Goal: Find specific page/section: Find specific page/section

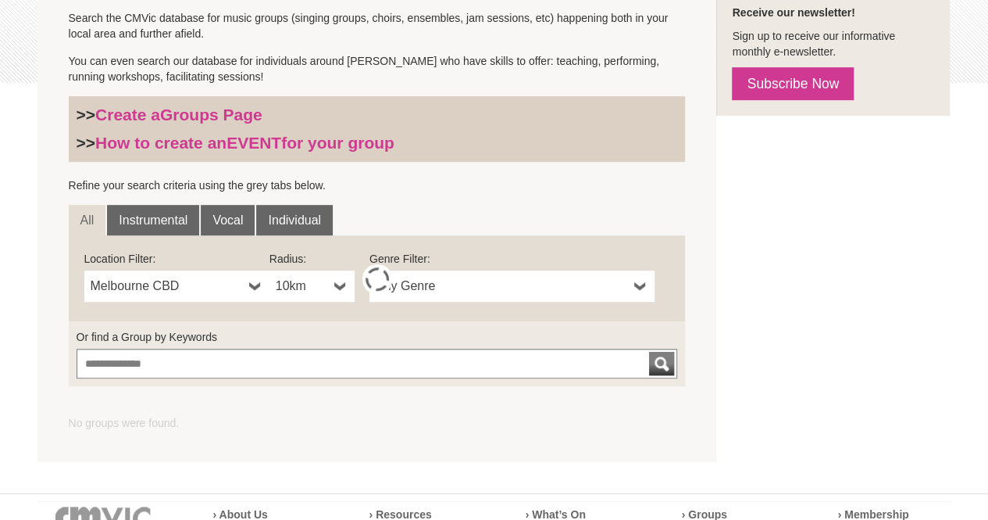
scroll to position [384, 0]
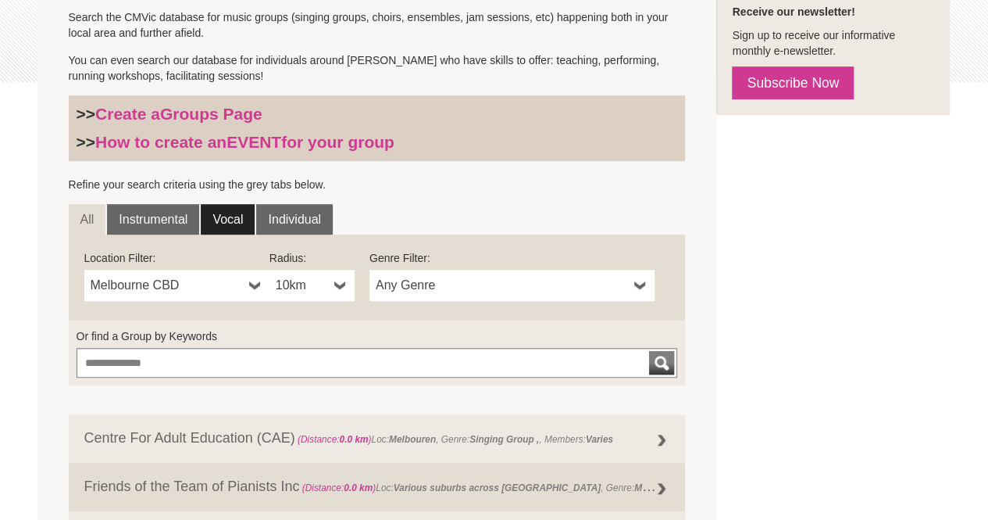
click at [227, 220] on link "Vocal" at bounding box center [228, 219] width 54 height 31
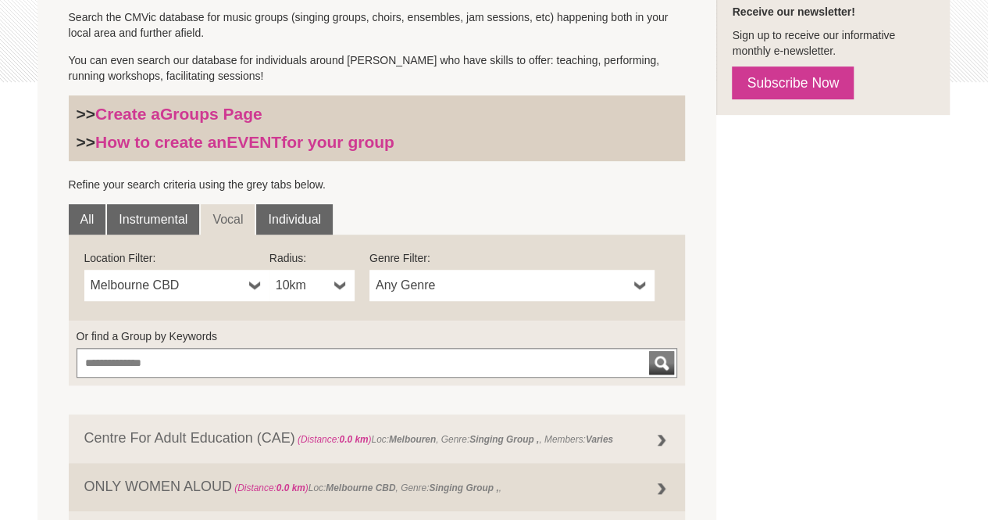
click at [597, 277] on span "Any Genre" at bounding box center [502, 285] width 252 height 19
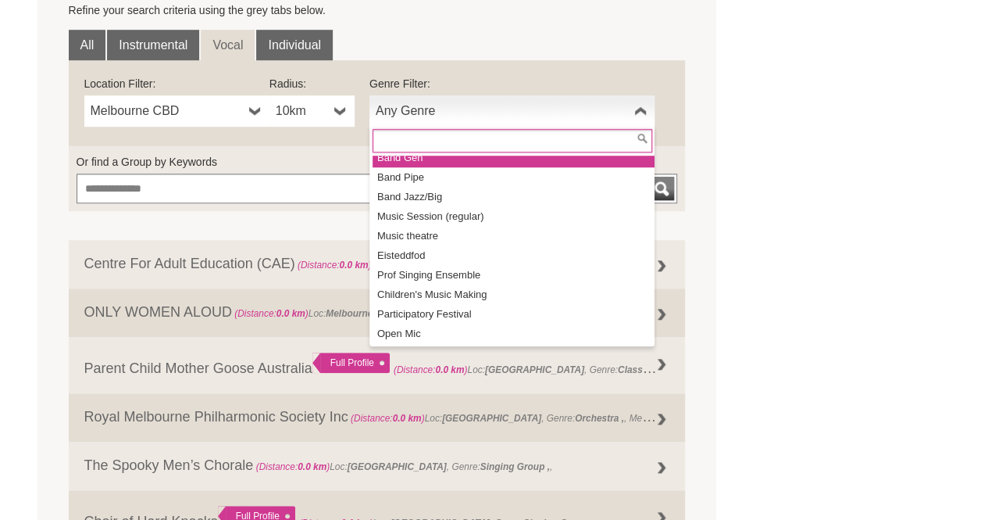
scroll to position [175, 0]
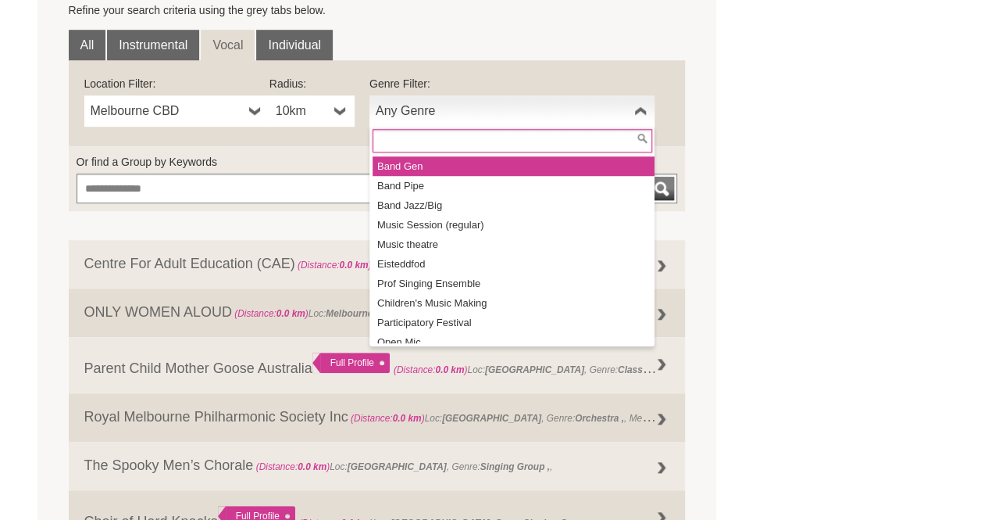
click at [511, 156] on li "Band Gen" at bounding box center [514, 166] width 282 height 20
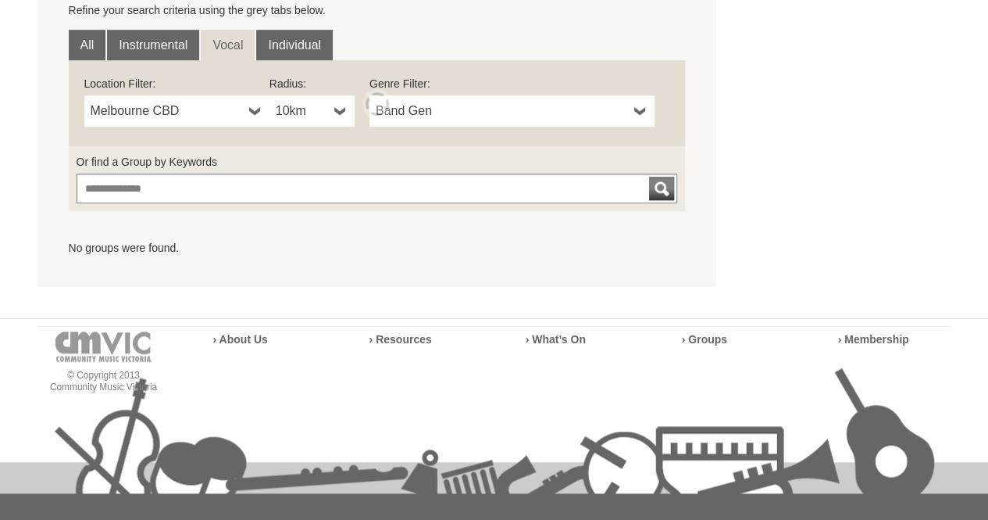
click at [336, 110] on b at bounding box center [340, 110] width 13 height 31
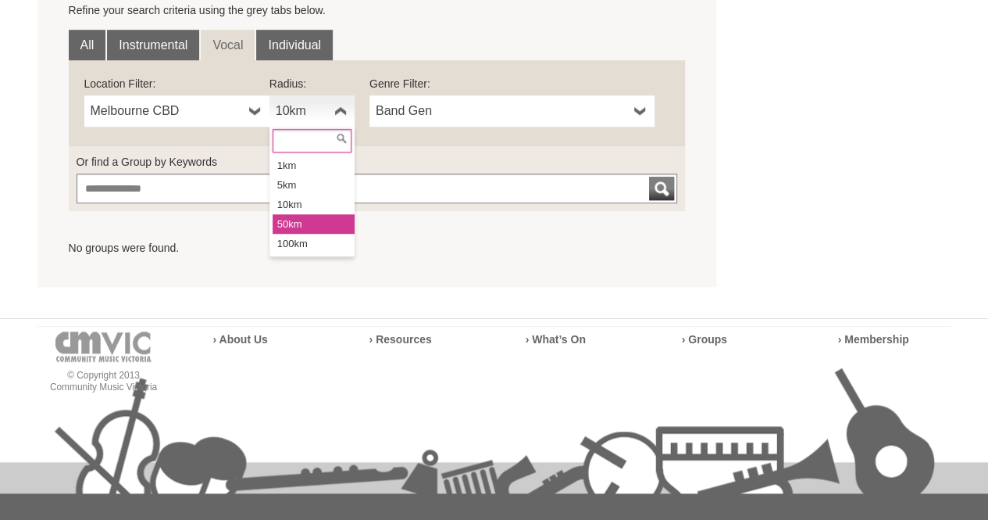
click at [320, 217] on li "50km" at bounding box center [314, 224] width 82 height 20
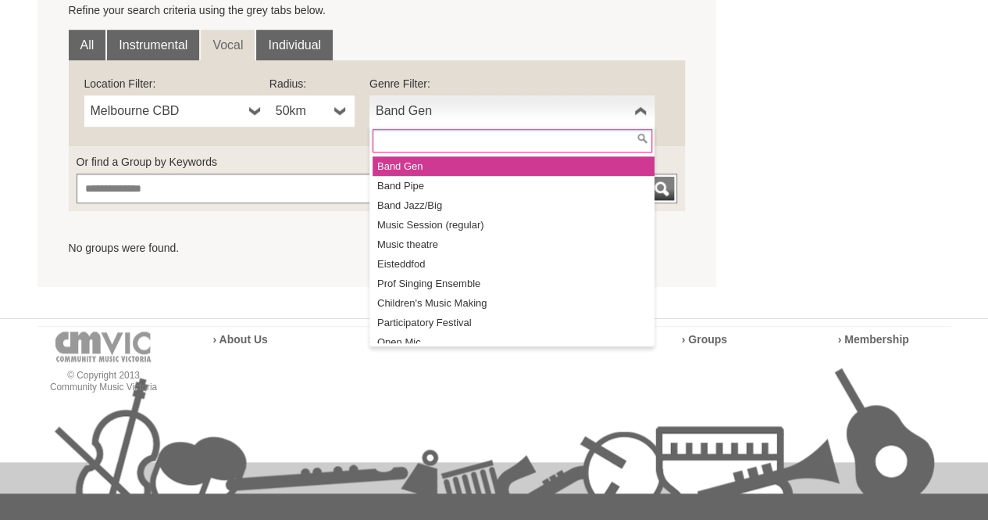
click at [619, 106] on span "Band Gen" at bounding box center [502, 111] width 252 height 19
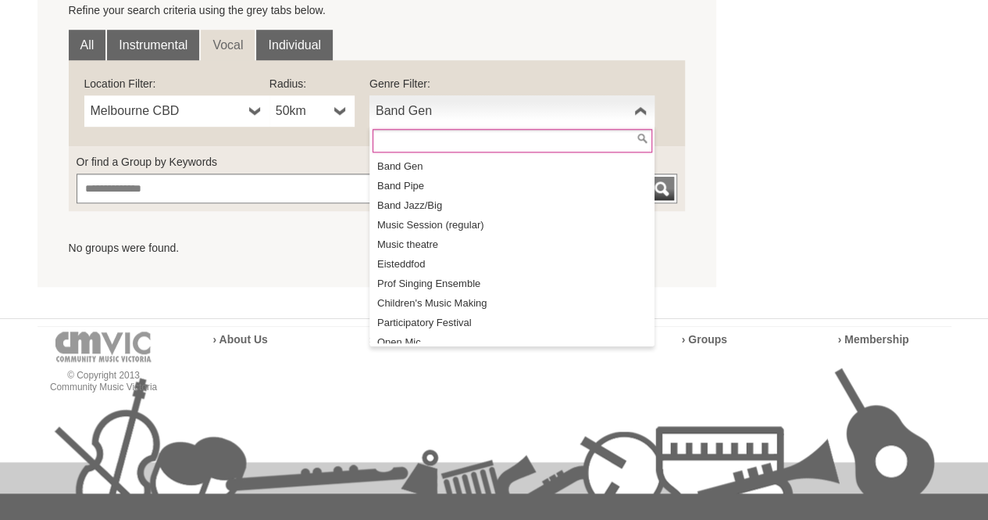
scroll to position [184, 0]
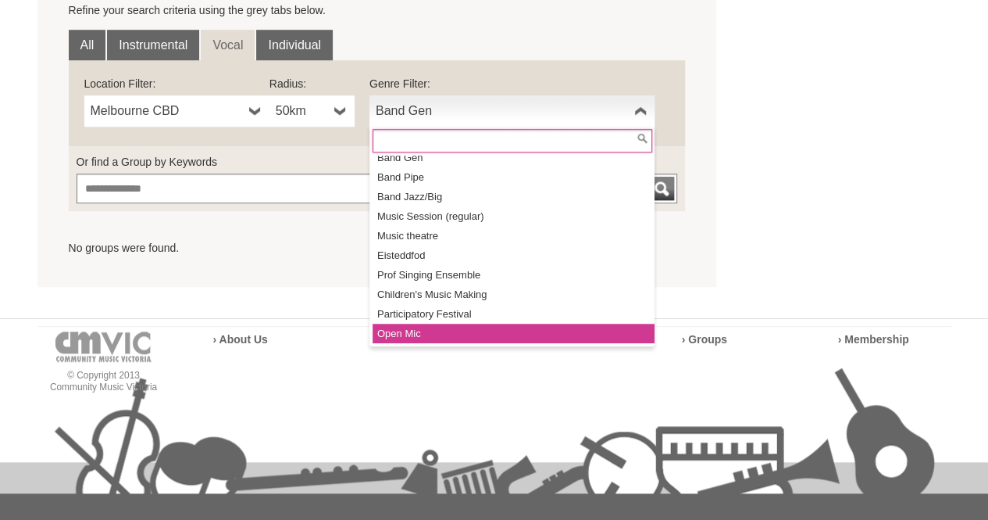
click at [581, 324] on li "Open Mic" at bounding box center [514, 333] width 282 height 20
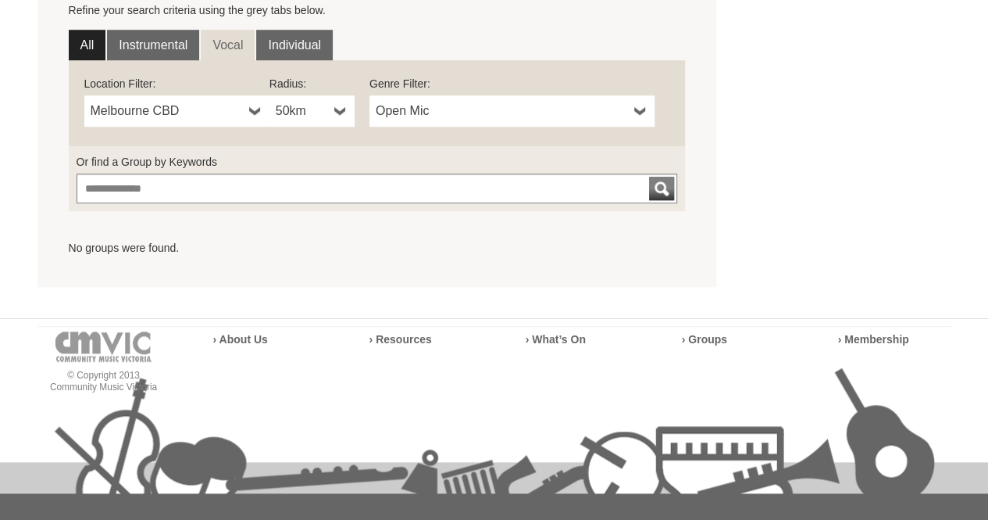
click at [84, 45] on link "All" at bounding box center [88, 45] width 38 height 31
click at [624, 115] on span "Open Mic" at bounding box center [502, 111] width 252 height 19
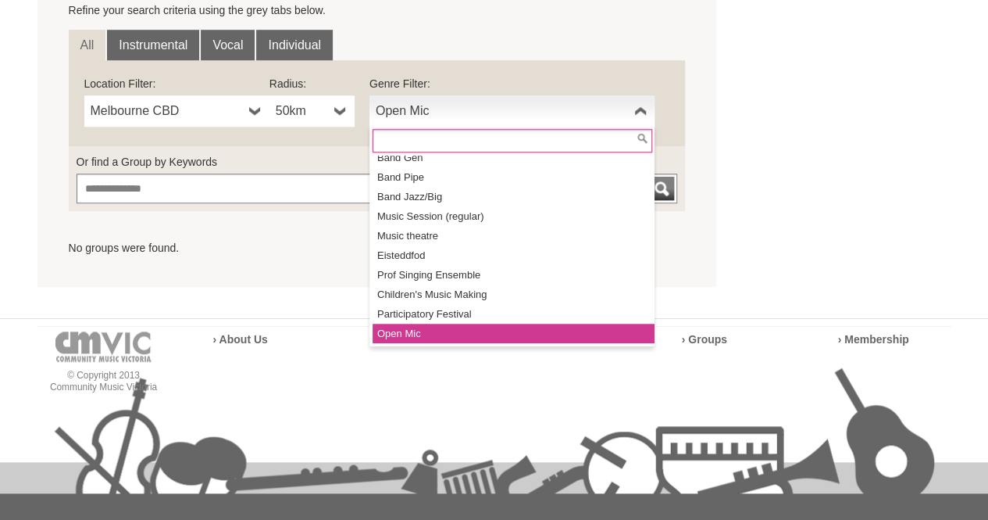
click at [515, 331] on li "Open Mic" at bounding box center [514, 333] width 282 height 20
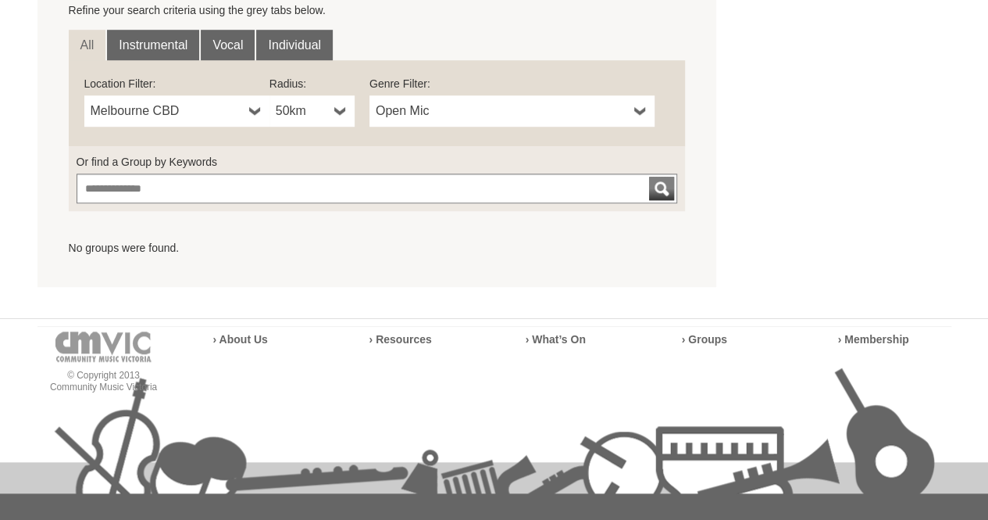
click at [599, 109] on span "Open Mic" at bounding box center [502, 111] width 252 height 19
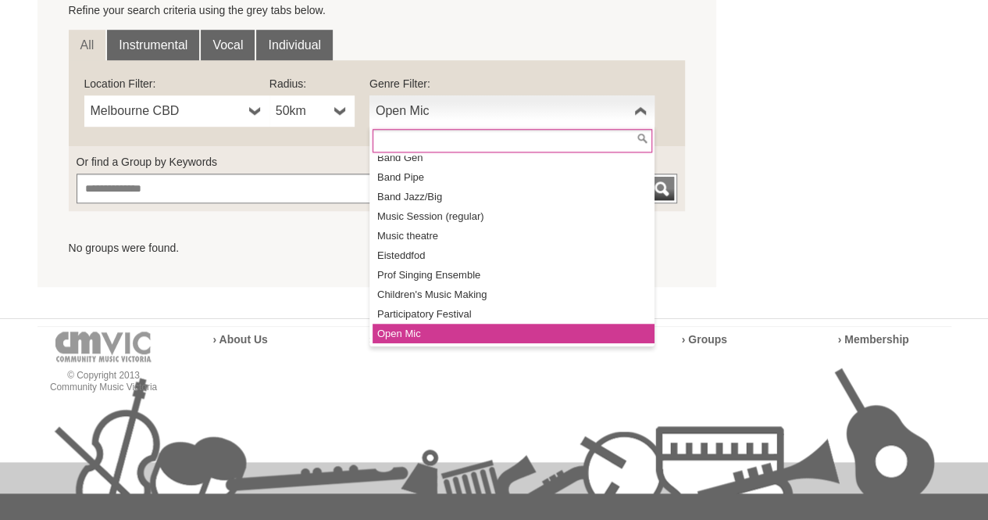
scroll to position [175, 0]
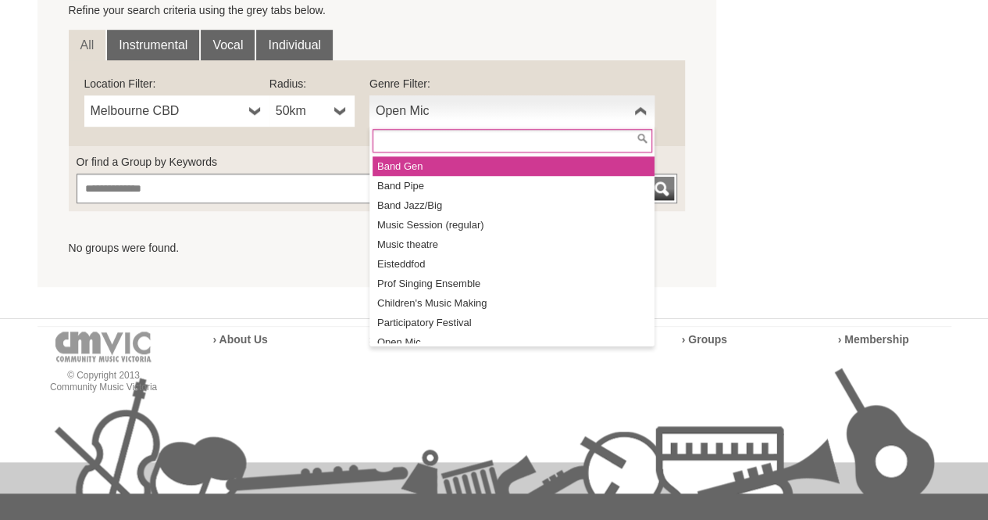
click at [528, 168] on li "Band Gen" at bounding box center [514, 166] width 282 height 20
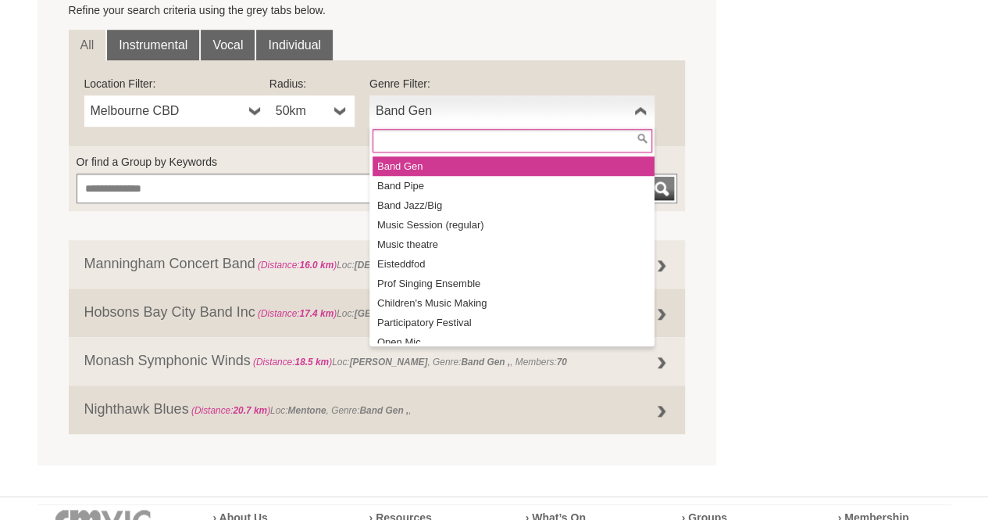
click at [628, 111] on link "Band Gen" at bounding box center [512, 110] width 285 height 31
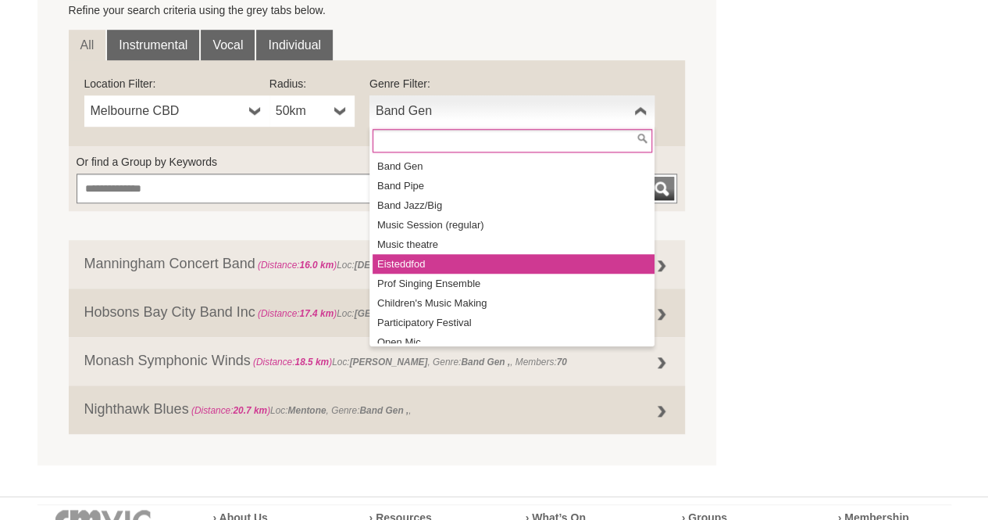
click at [477, 261] on li "Eisteddfod" at bounding box center [514, 264] width 282 height 20
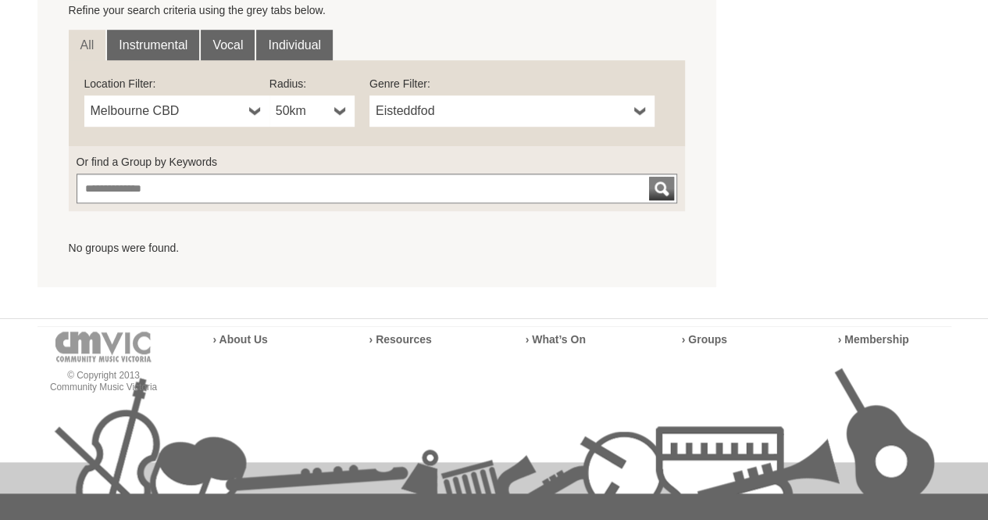
click at [609, 105] on span "Eisteddfod" at bounding box center [502, 111] width 252 height 19
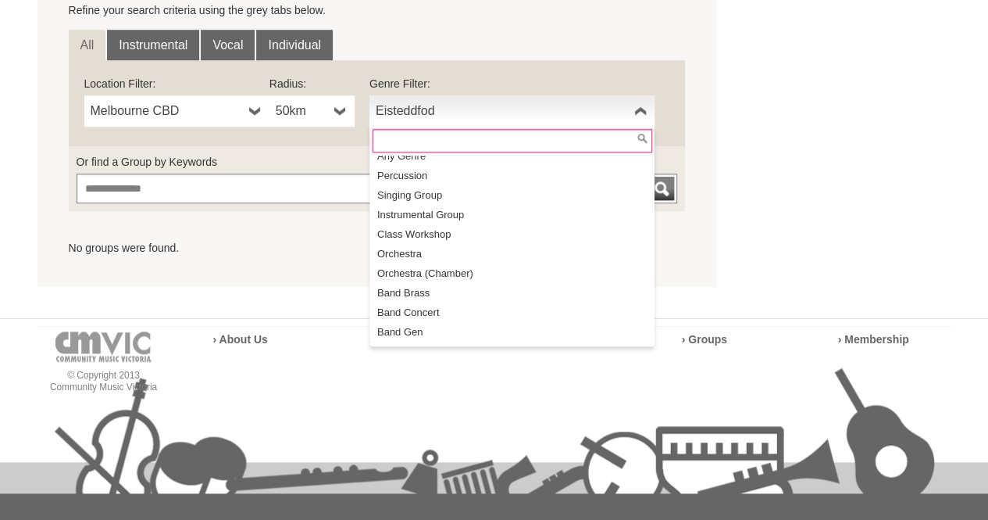
scroll to position [0, 0]
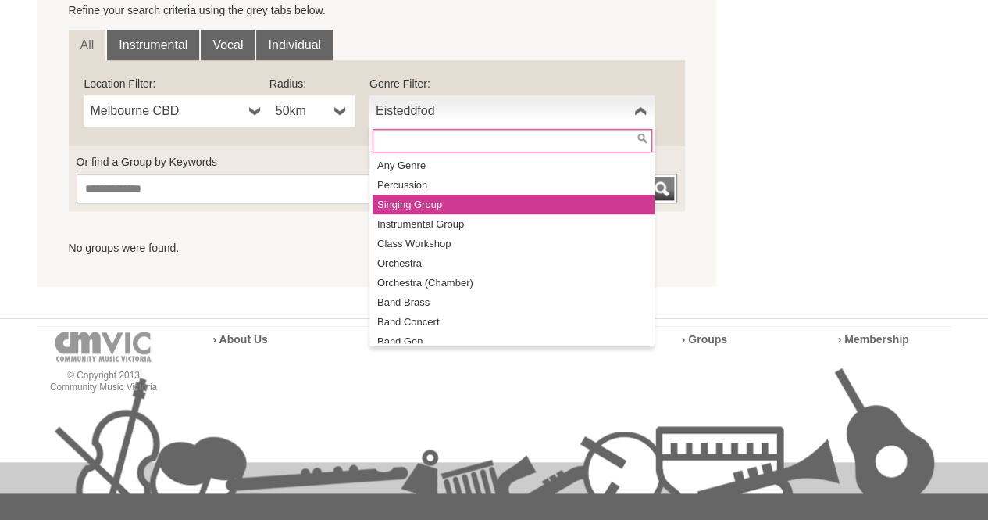
click at [481, 205] on li "Singing Group" at bounding box center [514, 205] width 282 height 20
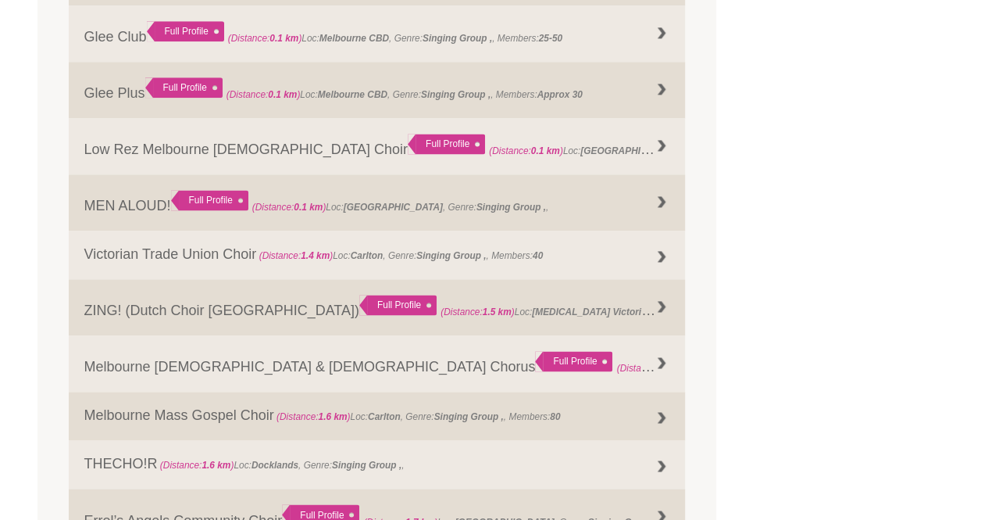
scroll to position [995, 0]
